Goal: Information Seeking & Learning: Compare options

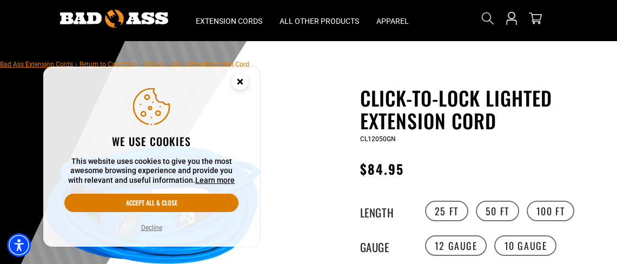
scroll to position [54, 0]
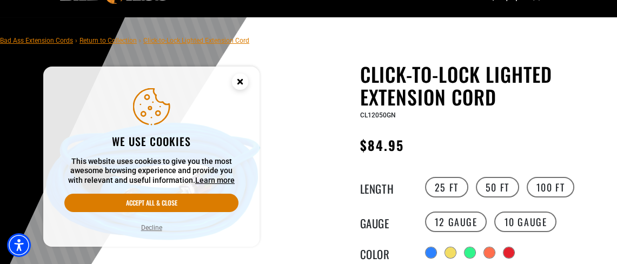
click at [156, 226] on button "Decline" at bounding box center [152, 227] width 28 height 11
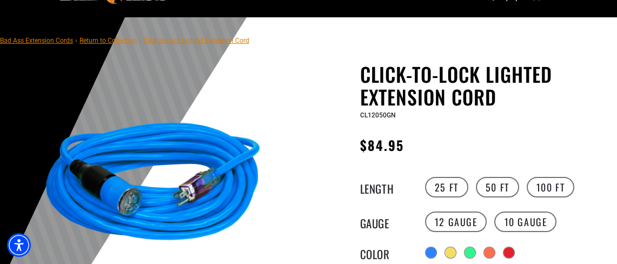
click at [113, 190] on img at bounding box center [153, 186] width 243 height 243
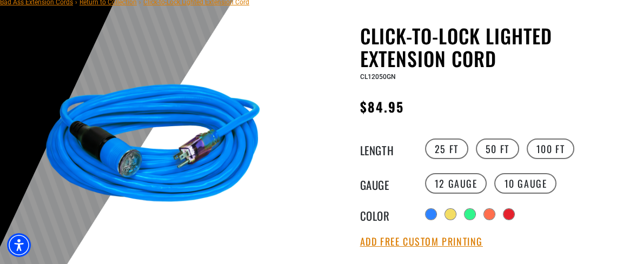
scroll to position [108, 0]
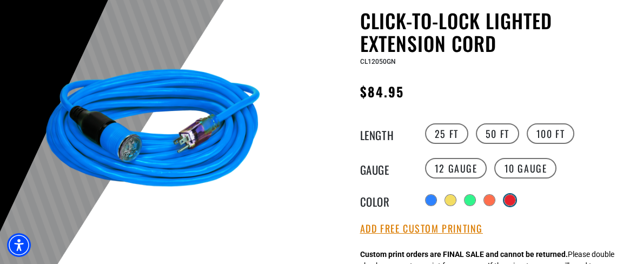
click at [514, 199] on div at bounding box center [509, 200] width 11 height 11
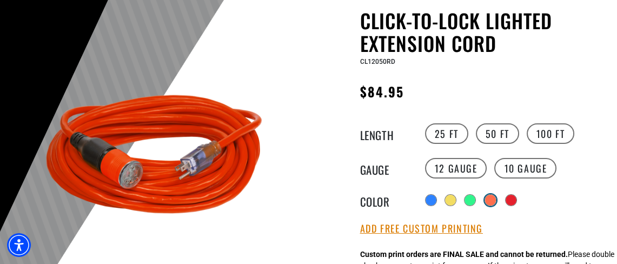
click at [489, 199] on div at bounding box center [490, 200] width 11 height 11
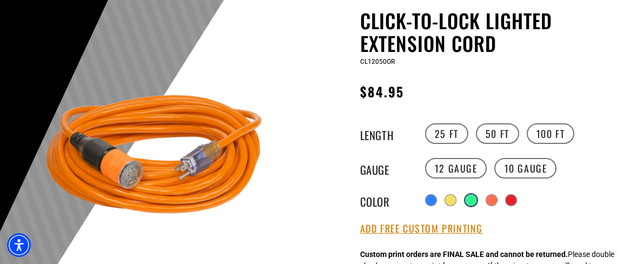
click at [473, 198] on div at bounding box center [470, 200] width 11 height 11
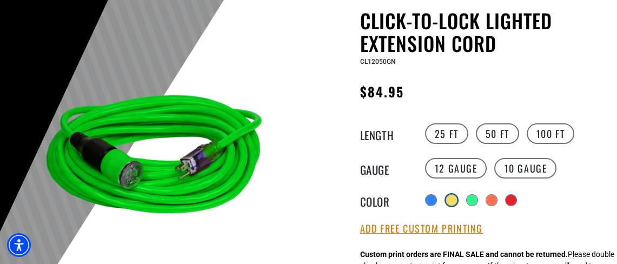
click at [447, 201] on div at bounding box center [451, 200] width 11 height 11
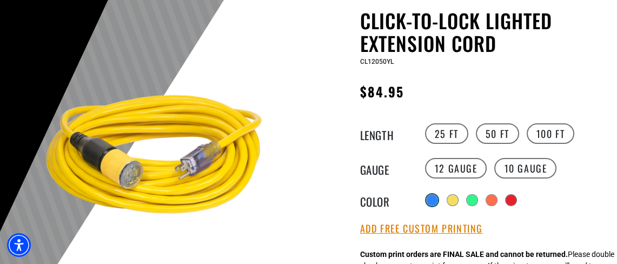
click at [431, 198] on div at bounding box center [431, 200] width 11 height 11
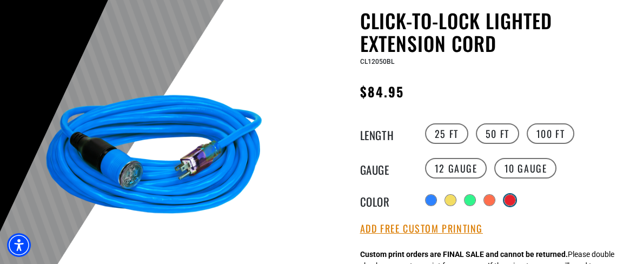
click at [511, 197] on div at bounding box center [509, 200] width 11 height 11
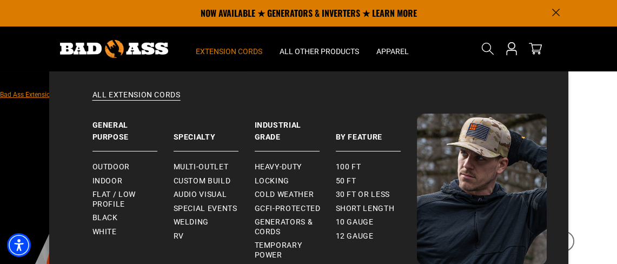
click at [235, 54] on span "Extension Cords" at bounding box center [229, 51] width 66 height 10
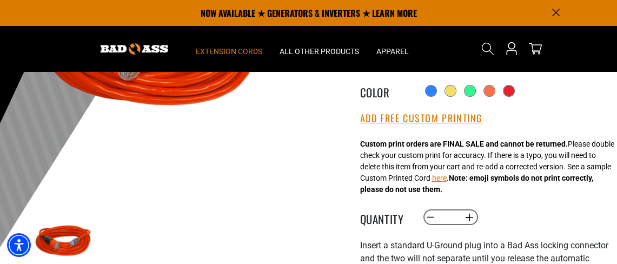
scroll to position [162, 0]
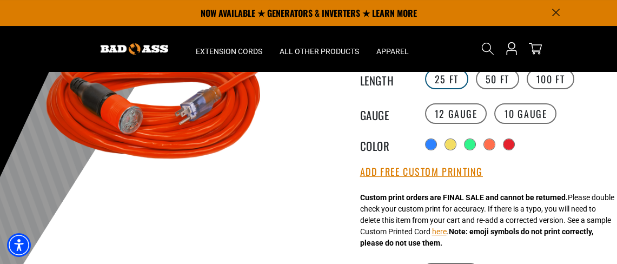
click at [448, 79] on label "25 FT" at bounding box center [446, 79] width 43 height 21
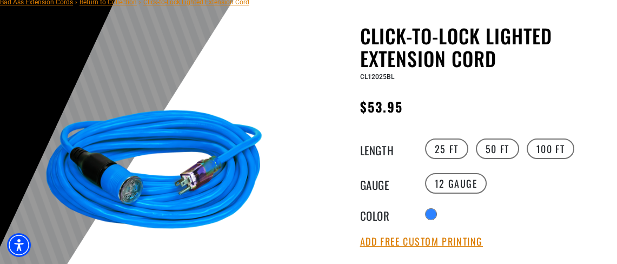
scroll to position [108, 0]
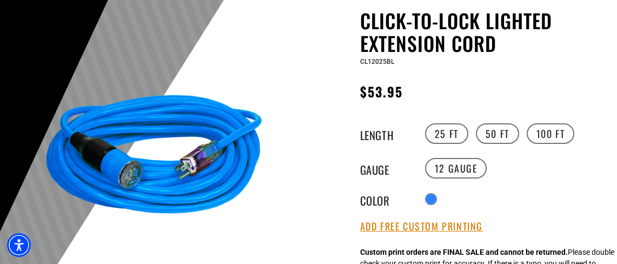
click at [190, 156] on img at bounding box center [154, 159] width 245 height 245
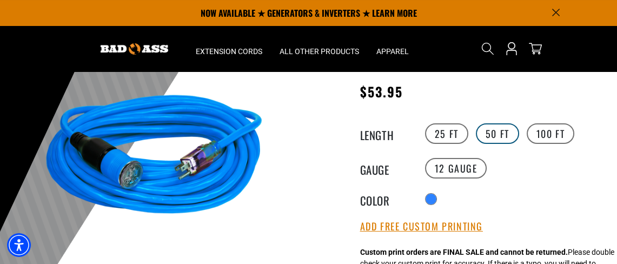
click at [494, 135] on label "50 FT" at bounding box center [497, 133] width 43 height 21
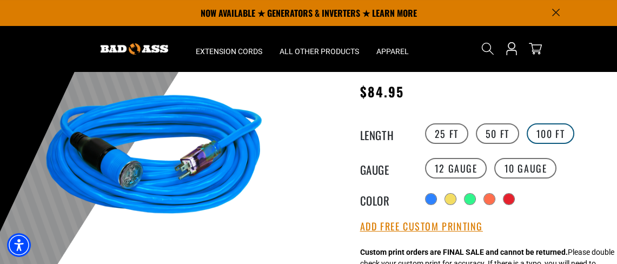
click at [556, 133] on label "100 FT" at bounding box center [550, 133] width 48 height 21
click at [442, 133] on label "25 FT" at bounding box center [446, 133] width 43 height 21
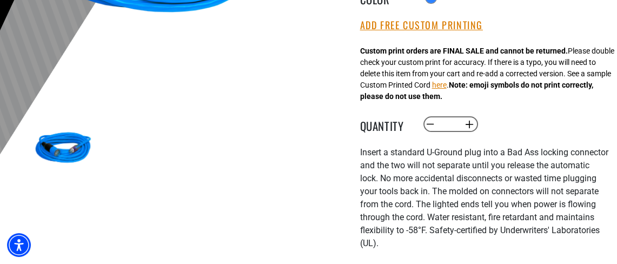
scroll to position [324, 0]
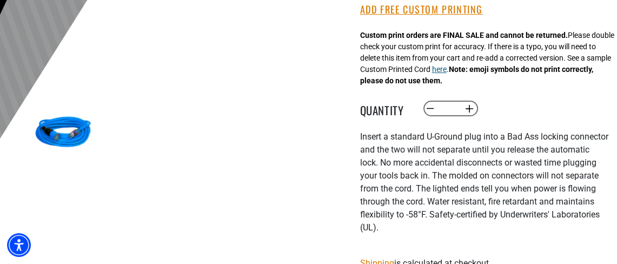
click at [446, 71] on button "here" at bounding box center [439, 69] width 15 height 11
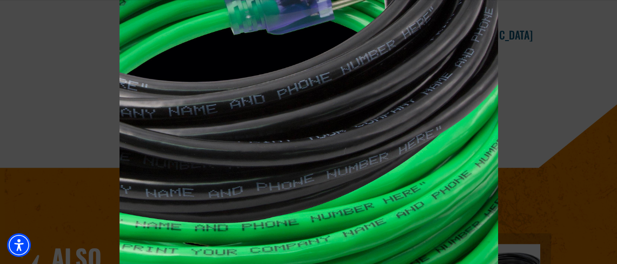
scroll to position [1351, 0]
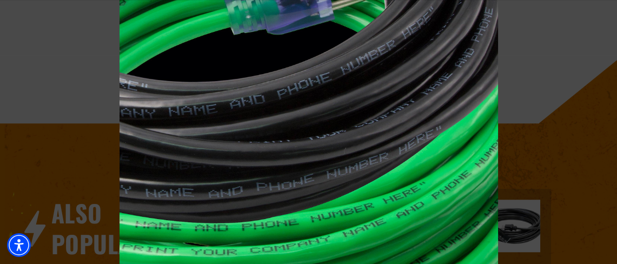
click at [536, 132] on span at bounding box center [308, 132] width 617 height 264
click at [570, 49] on span at bounding box center [308, 132] width 617 height 264
click at [438, 144] on div at bounding box center [308, 186] width 378 height 432
click at [561, 84] on span at bounding box center [308, 132] width 617 height 264
drag, startPoint x: 52, startPoint y: 104, endPoint x: 56, endPoint y: 126, distance: 22.4
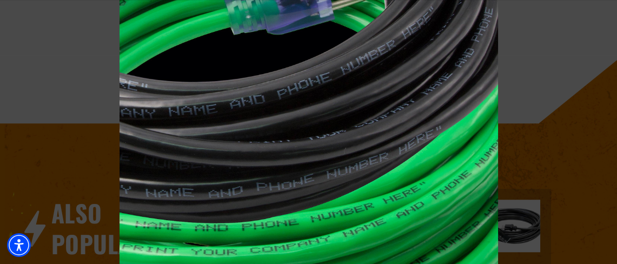
click at [52, 106] on span at bounding box center [308, 132] width 617 height 264
click at [69, 216] on span at bounding box center [308, 132] width 617 height 264
click at [24, 244] on img "Accessibility Menu" at bounding box center [19, 245] width 26 height 26
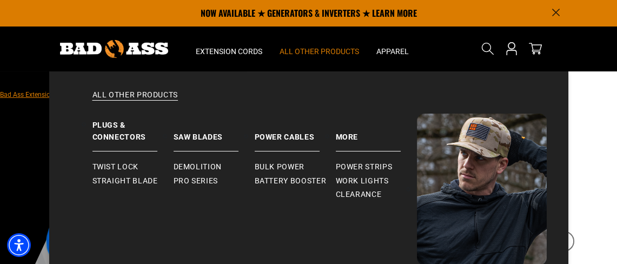
click at [337, 51] on span "All Other Products" at bounding box center [318, 51] width 79 height 10
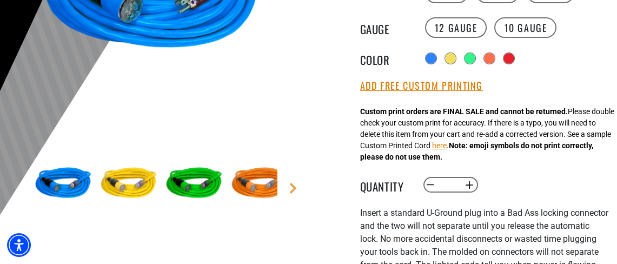
scroll to position [270, 0]
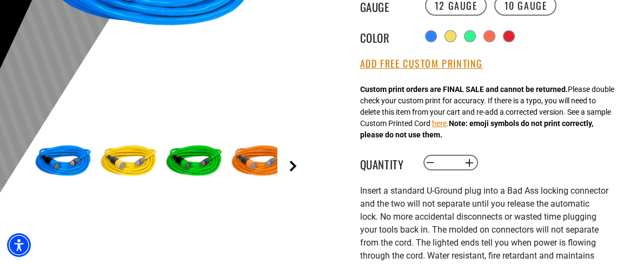
click at [293, 164] on link "Next" at bounding box center [292, 166] width 11 height 11
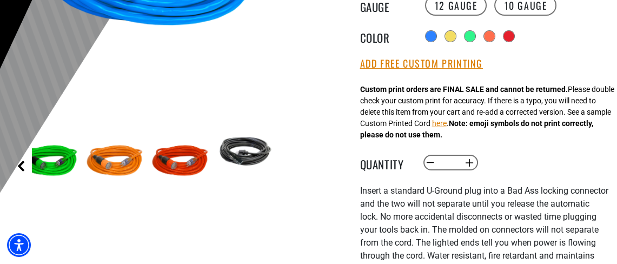
click at [18, 164] on link "Previous" at bounding box center [21, 166] width 11 height 11
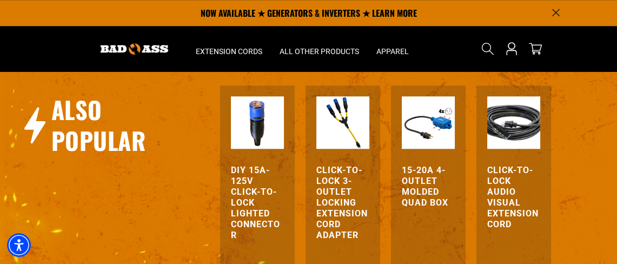
scroll to position [1459, 0]
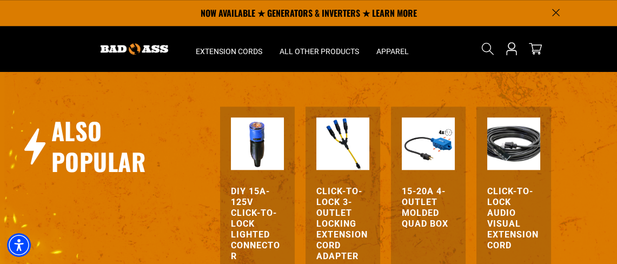
click at [341, 205] on h3 "Click-to-Lock 3-Outlet Locking Extension Cord Adapter" at bounding box center [342, 224] width 53 height 76
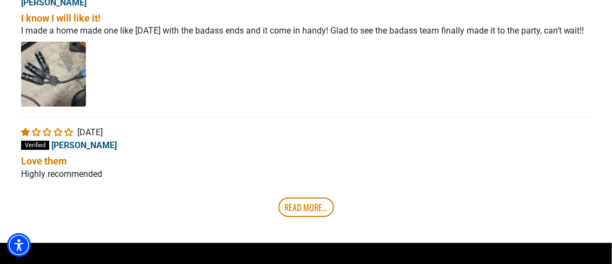
scroll to position [2161, 0]
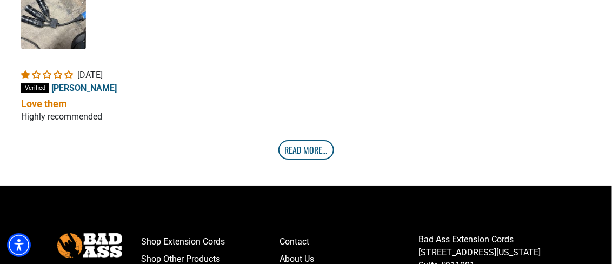
click at [307, 150] on link "Read More..." at bounding box center [306, 149] width 56 height 19
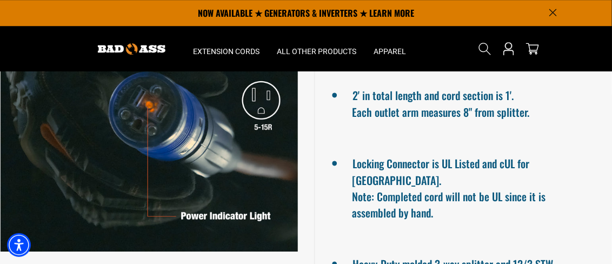
scroll to position [811, 0]
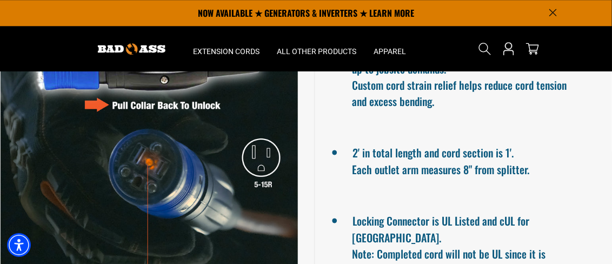
drag, startPoint x: 323, startPoint y: 131, endPoint x: 584, endPoint y: 123, distance: 260.6
click at [584, 123] on ul "Orange power indicator shows you have power, and is highly visible. Impact-resi…" at bounding box center [463, 159] width 298 height 414
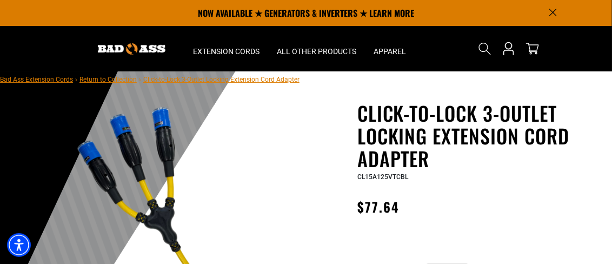
scroll to position [0, 0]
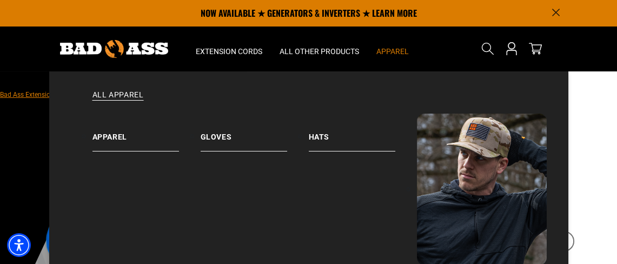
click at [394, 54] on span "Apparel" at bounding box center [392, 51] width 32 height 10
click at [130, 98] on link "All Apparel" at bounding box center [309, 102] width 476 height 24
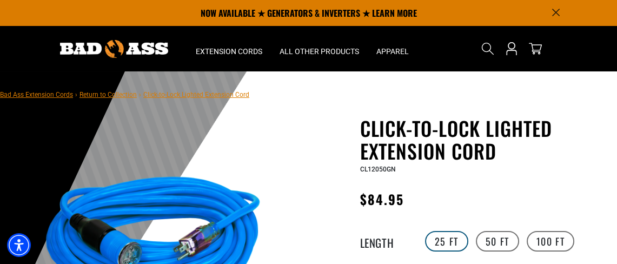
click at [453, 241] on label "25 FT" at bounding box center [446, 241] width 43 height 21
